Goal: Task Accomplishment & Management: Manage account settings

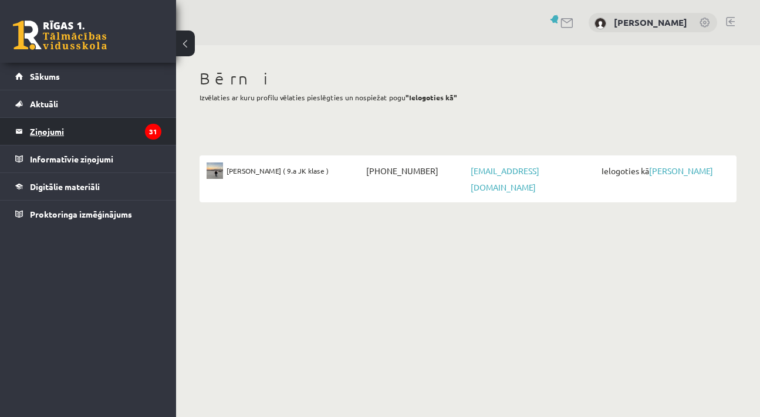
click at [54, 130] on legend "Ziņojumi 31" at bounding box center [95, 131] width 131 height 27
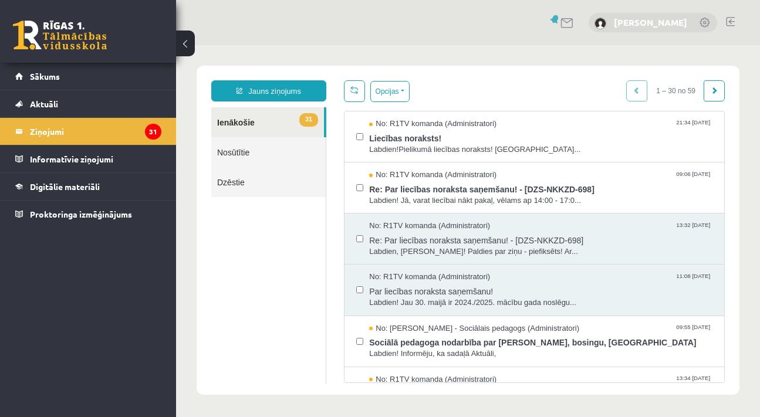
click at [652, 25] on link "Tatjana Berezņeva" at bounding box center [650, 22] width 73 height 12
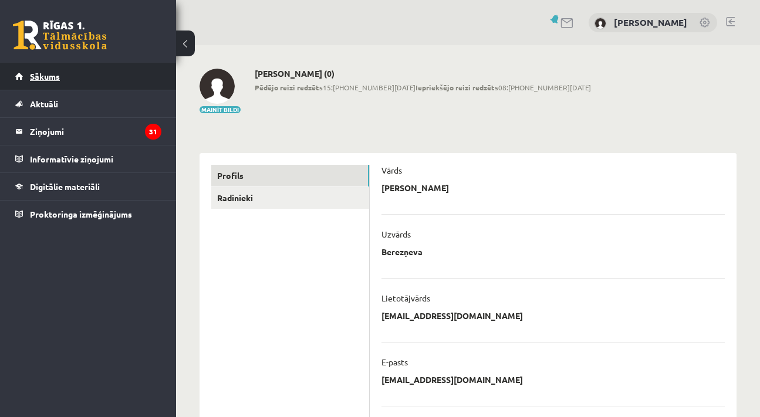
click at [40, 82] on link "Sākums" at bounding box center [88, 76] width 146 height 27
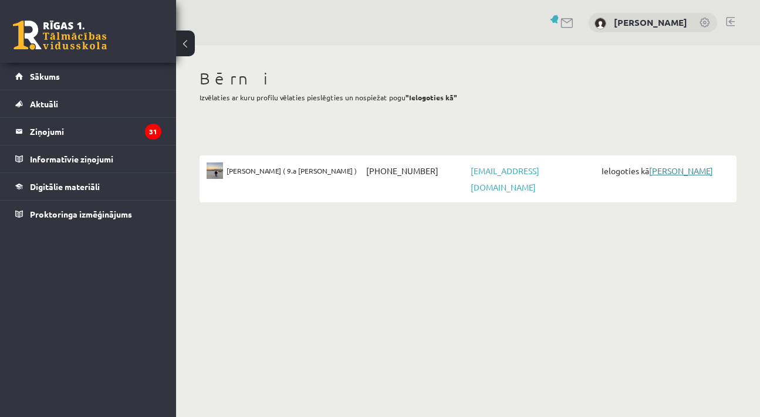
click at [682, 173] on link "[PERSON_NAME]" at bounding box center [681, 170] width 64 height 11
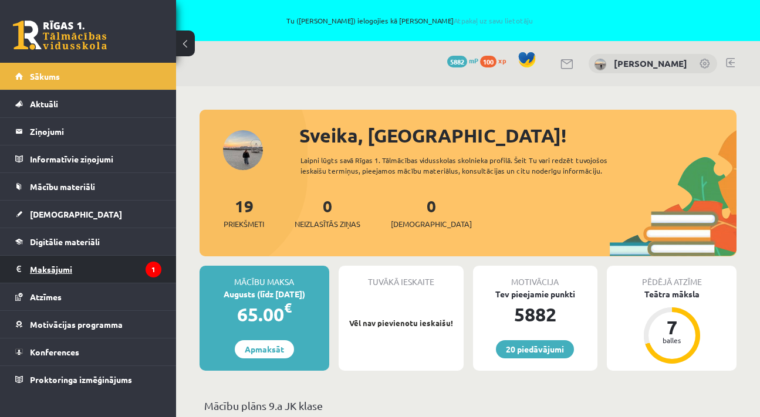
click at [59, 271] on legend "Maksājumi 1" at bounding box center [95, 269] width 131 height 27
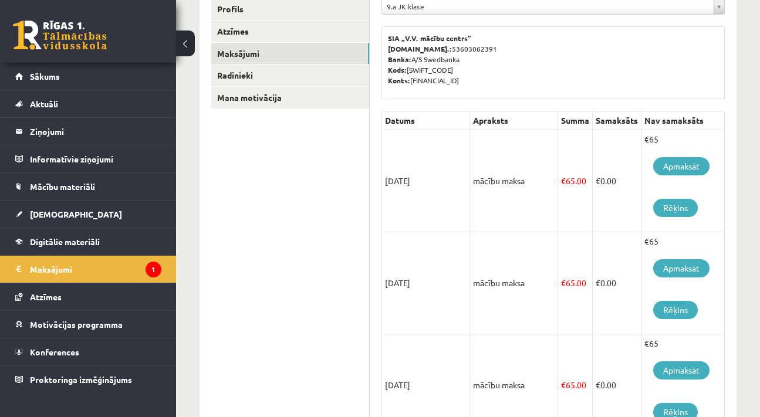
scroll to position [209, 0]
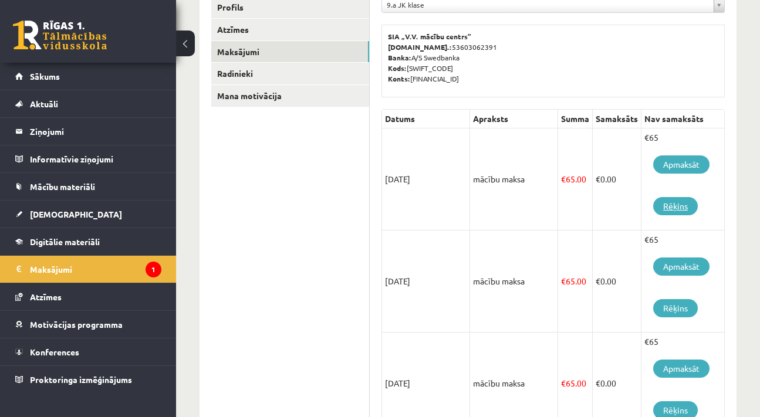
click at [679, 208] on link "Rēķins" at bounding box center [675, 206] width 45 height 18
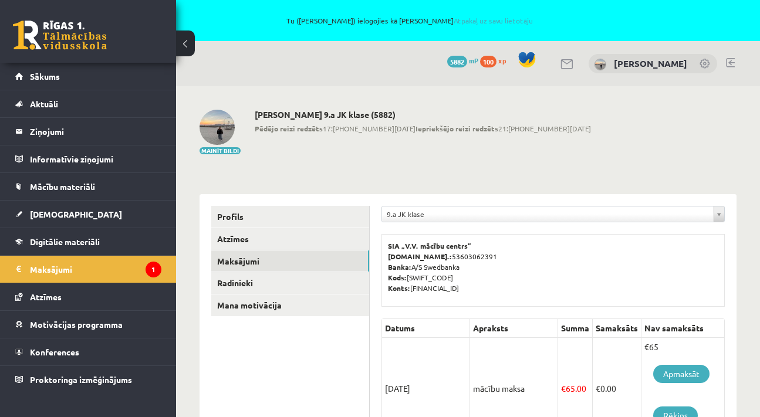
scroll to position [0, 0]
click at [733, 63] on link at bounding box center [730, 62] width 9 height 9
